Goal: Task Accomplishment & Management: Complete application form

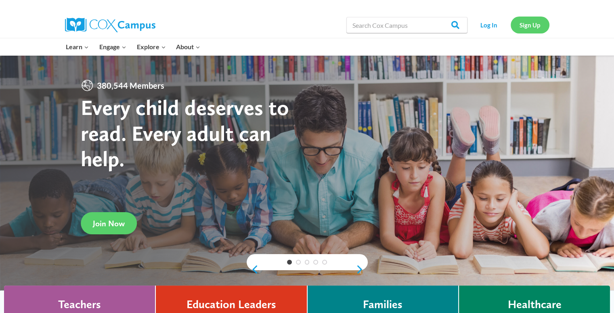
click at [525, 29] on link "Sign Up" at bounding box center [530, 25] width 39 height 17
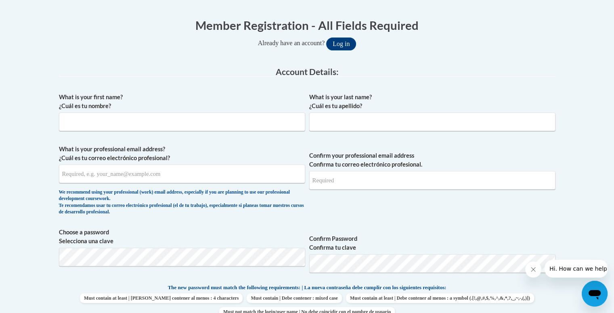
scroll to position [155, 0]
click at [264, 121] on input "What is your first name? ¿Cuál es tu nombre?" at bounding box center [182, 122] width 246 height 19
type input "[PERSON_NAME]"
type input "s"
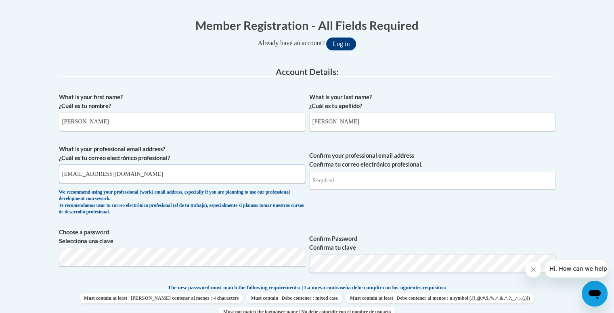
type input "[EMAIL_ADDRESS][DOMAIN_NAME]"
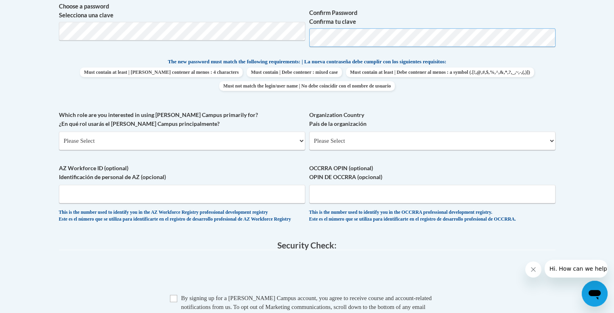
scroll to position [404, 0]
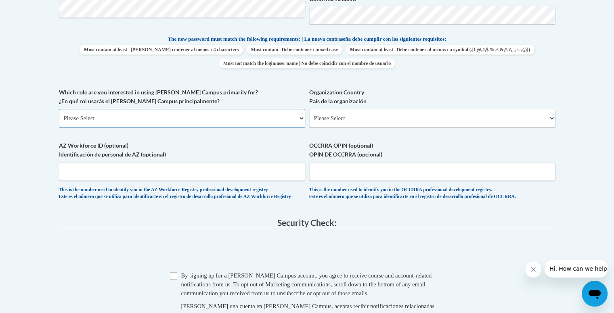
click at [216, 123] on select "Please Select College/University | Colegio/Universidad Community/Nonprofit Part…" at bounding box center [182, 118] width 246 height 19
select select "5a18ea06-2b54-4451-96f2-d152daf9eac5"
click at [59, 109] on select "Please Select College/University | Colegio/Universidad Community/Nonprofit Part…" at bounding box center [182, 118] width 246 height 19
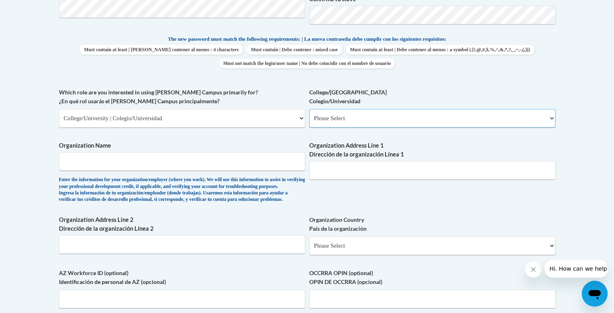
click at [344, 121] on select "Please Select College/University Staff | Empleado universitario College/Univers…" at bounding box center [432, 118] width 246 height 19
select select "99b32b07-cffc-426c-8bf6-0cd77760d84b"
click at [309, 109] on select "Please Select College/University Staff | Empleado universitario College/Univers…" at bounding box center [432, 118] width 246 height 19
click at [250, 165] on input "Organization Name" at bounding box center [182, 161] width 246 height 19
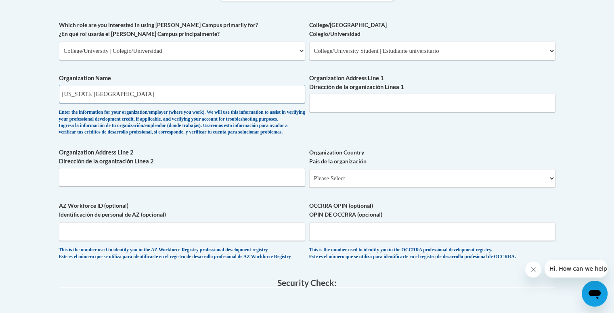
scroll to position [472, 0]
type input "[US_STATE][GEOGRAPHIC_DATA]"
click at [326, 187] on select "Please Select [GEOGRAPHIC_DATA] | [GEOGRAPHIC_DATA] Outside of [GEOGRAPHIC_DATA…" at bounding box center [432, 178] width 246 height 19
select select "ad49bcad-a171-4b2e-b99c-48b446064914"
click at [309, 182] on select "Please Select [GEOGRAPHIC_DATA] | [GEOGRAPHIC_DATA] Outside of [GEOGRAPHIC_DATA…" at bounding box center [432, 178] width 246 height 19
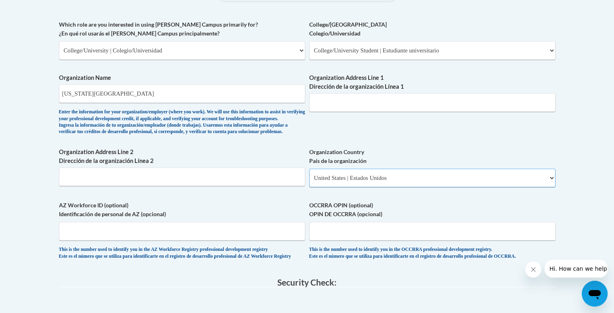
select select
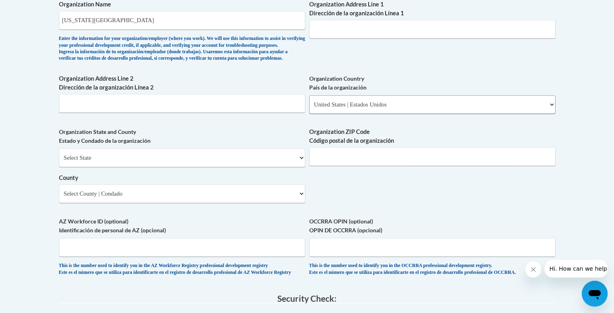
scroll to position [546, 0]
click at [241, 166] on select "Select State [US_STATE] [US_STATE] [US_STATE] [US_STATE] [US_STATE] [US_STATE] …" at bounding box center [182, 157] width 246 height 19
select select "[US_STATE]"
click at [59, 161] on select "Select State [US_STATE] [US_STATE] [US_STATE] [US_STATE] [US_STATE] [US_STATE] …" at bounding box center [182, 157] width 246 height 19
click at [321, 165] on input "Organization ZIP Code Código postal de la organización" at bounding box center [432, 156] width 246 height 19
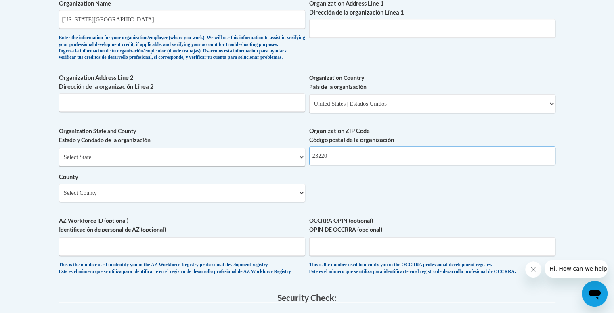
type input "23220"
click at [277, 199] on select "Select County [GEOGRAPHIC_DATA] [GEOGRAPHIC_DATA] [GEOGRAPHIC_DATA] [GEOGRAPHIC…" at bounding box center [182, 193] width 246 height 19
select select "[GEOGRAPHIC_DATA]"
click at [59, 197] on select "Select County [GEOGRAPHIC_DATA] [GEOGRAPHIC_DATA] [GEOGRAPHIC_DATA] [GEOGRAPHIC…" at bounding box center [182, 193] width 246 height 19
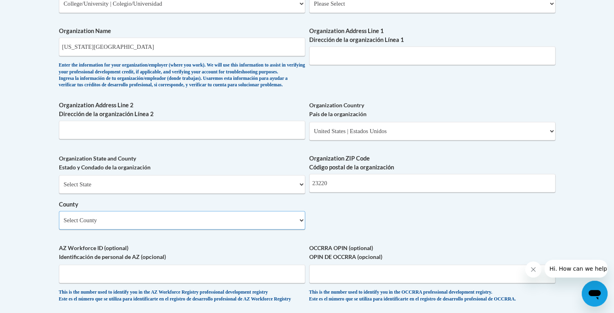
scroll to position [465, 0]
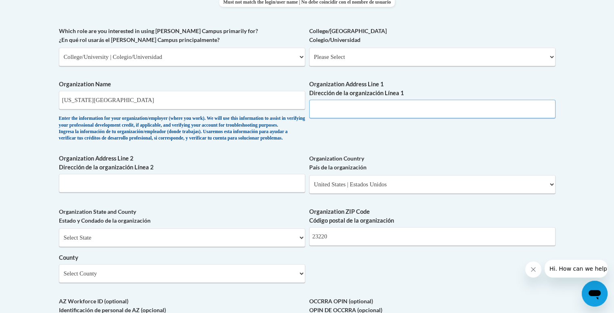
click at [368, 116] on input "Organization Address Line 1 Dirección de la organización Línea 1" at bounding box center [432, 109] width 246 height 19
paste input "[STREET_ADDRESS][PERSON_NAME]"
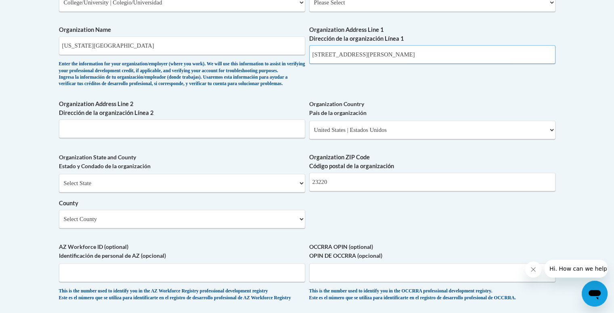
type input "[STREET_ADDRESS][PERSON_NAME]"
click at [379, 191] on input "23220" at bounding box center [432, 182] width 246 height 19
type input "23284"
click at [420, 171] on label "Organization ZIP Code Código postal de la organización" at bounding box center [432, 162] width 246 height 18
click at [420, 173] on input "23284" at bounding box center [432, 182] width 246 height 19
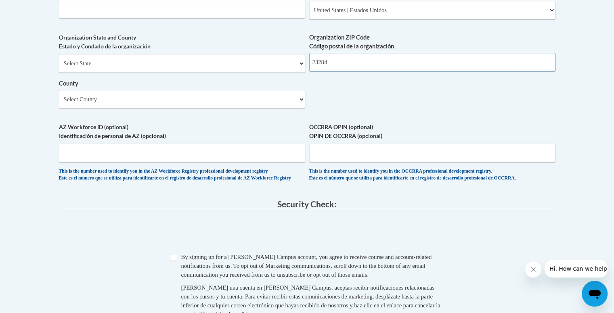
scroll to position [724, 0]
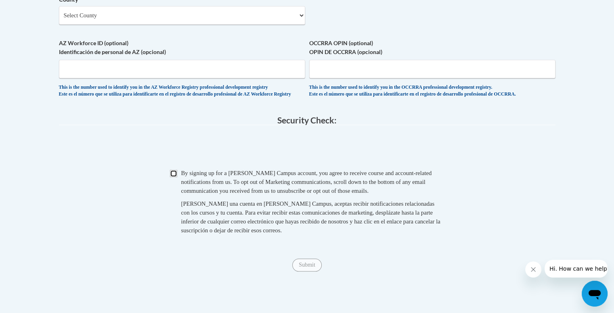
click at [173, 177] on input "Checkbox" at bounding box center [173, 173] width 7 height 7
checkbox input "true"
click at [314, 272] on input "Submit" at bounding box center [306, 265] width 29 height 13
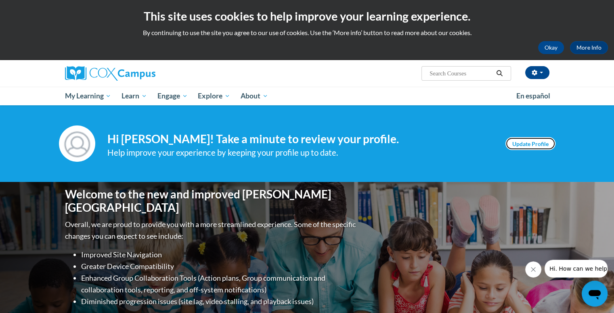
click at [530, 141] on link "Update Profile" at bounding box center [531, 143] width 50 height 13
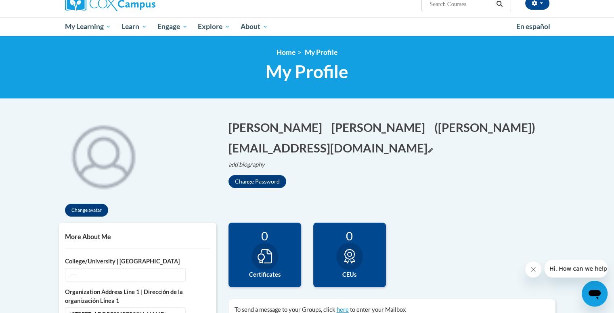
scroll to position [69, 0]
